Goal: Go to known website: Access a specific website the user already knows

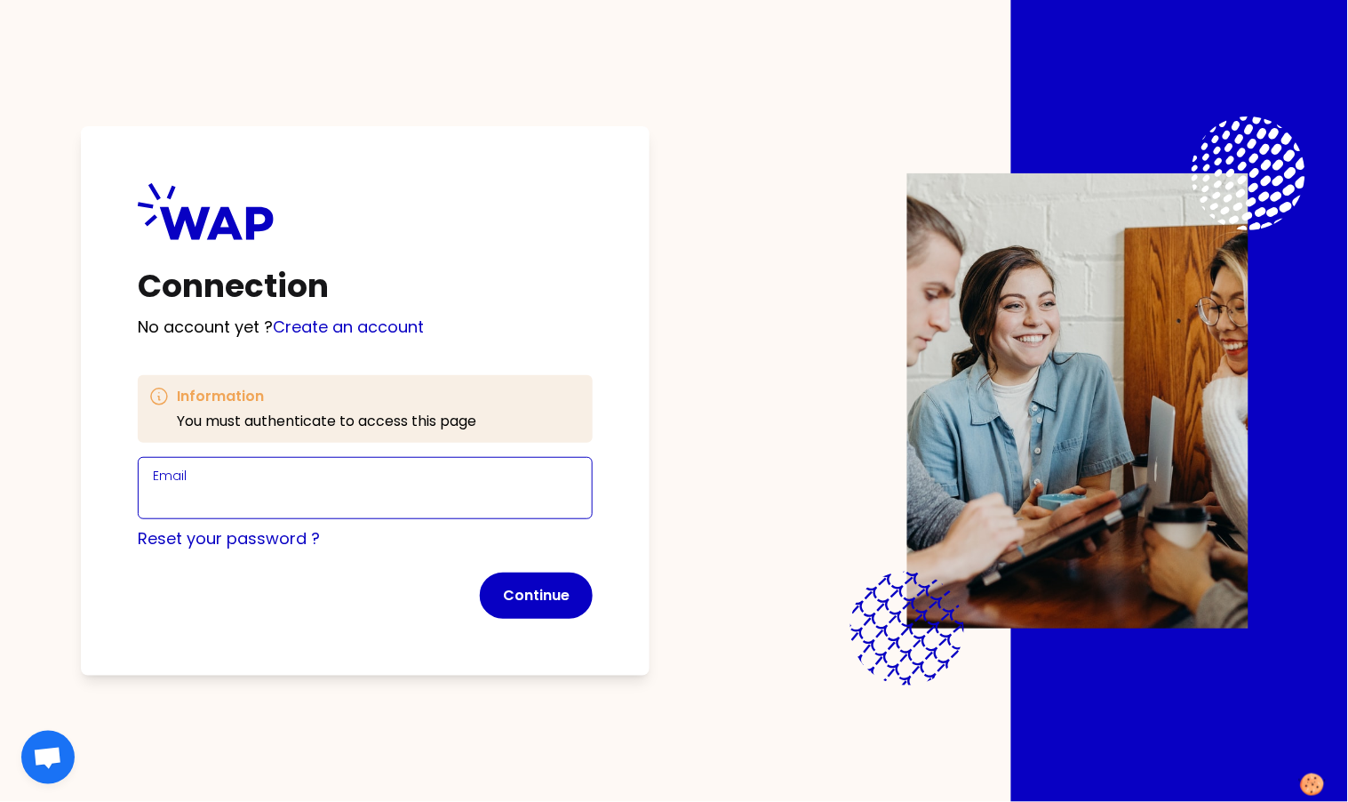
click at [332, 494] on input "Email" at bounding box center [365, 498] width 425 height 25
click at [278, 496] on input "marie-solveig@wearepeers.com" at bounding box center [365, 498] width 425 height 25
type input "marie-solveig+participant@wearepeers.com"
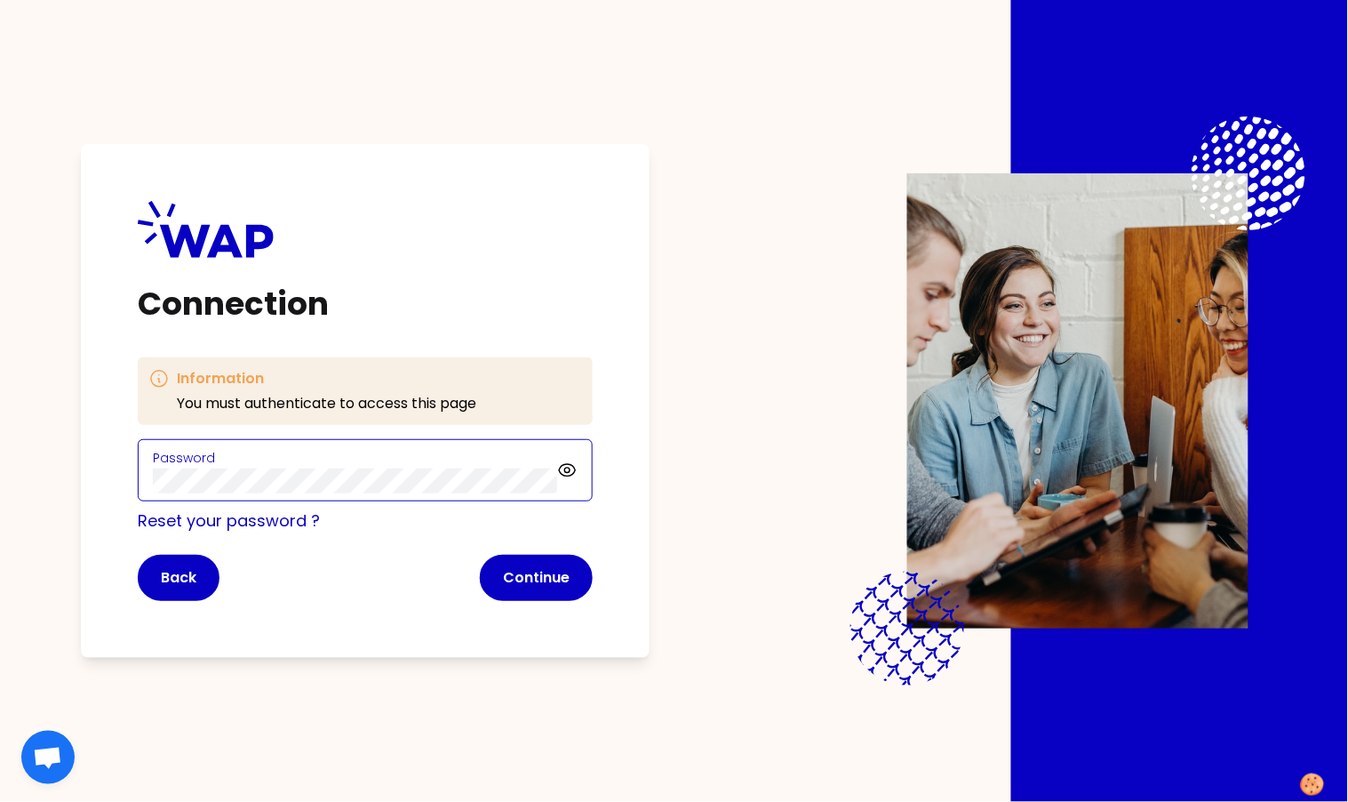
click button "Continue" at bounding box center [536, 578] width 113 height 46
